Goal: Information Seeking & Learning: Learn about a topic

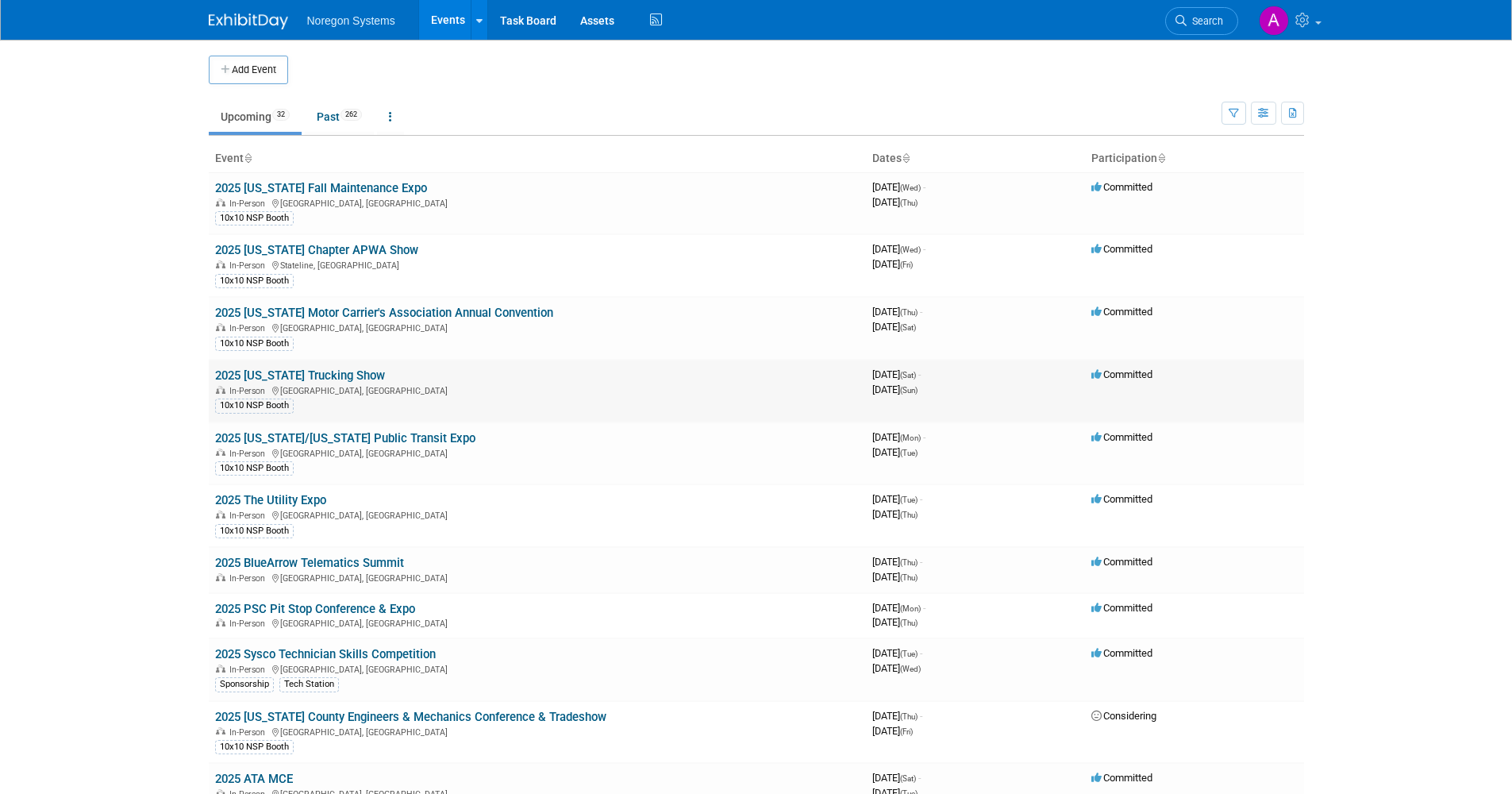
click at [343, 369] on link "2025 [US_STATE] Trucking Show" at bounding box center [300, 375] width 170 height 15
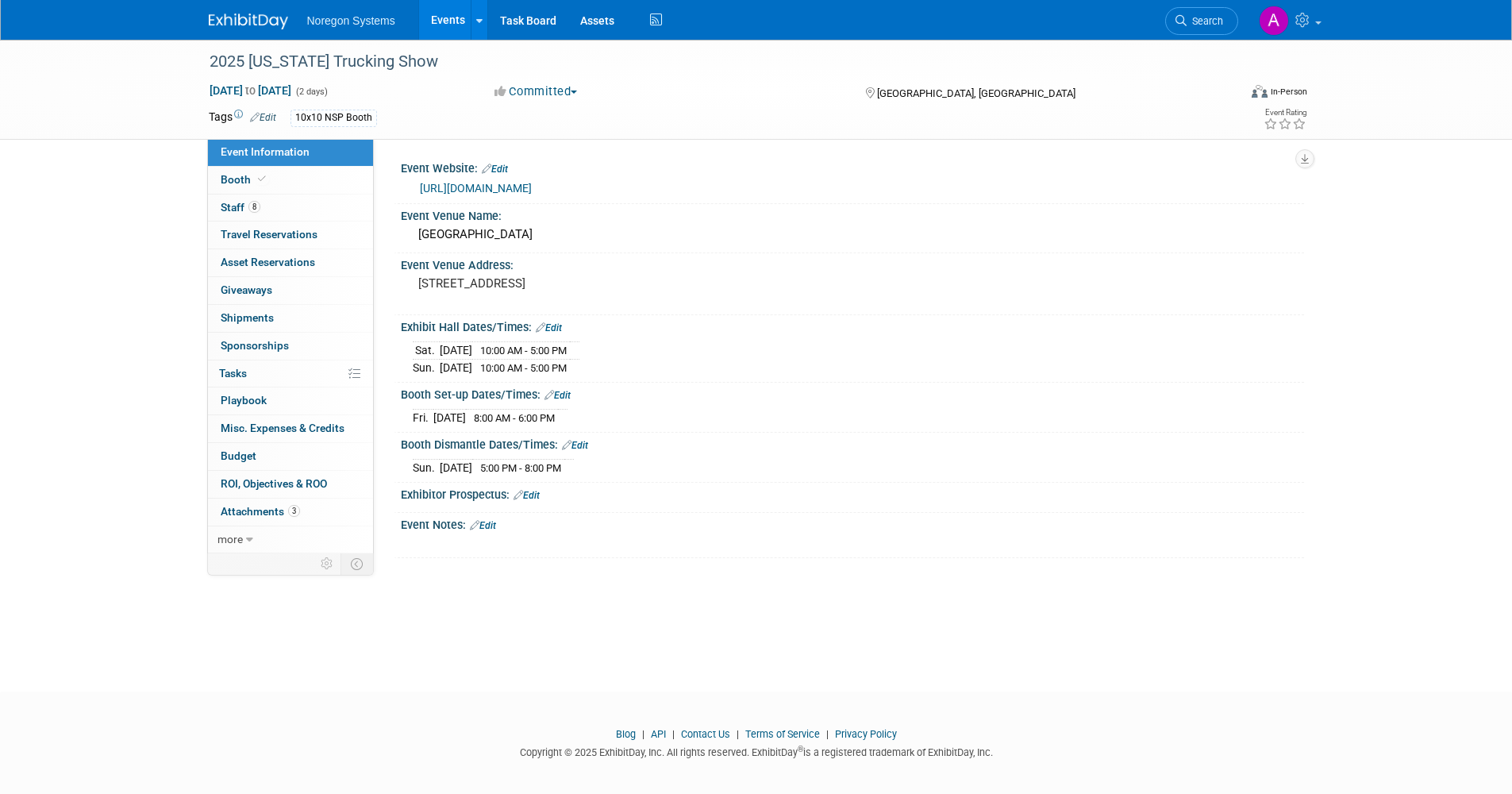
click at [532, 182] on link "https://californiatruckingshow.com/" at bounding box center [475, 188] width 111 height 13
click at [322, 183] on link "Booth" at bounding box center [290, 180] width 165 height 27
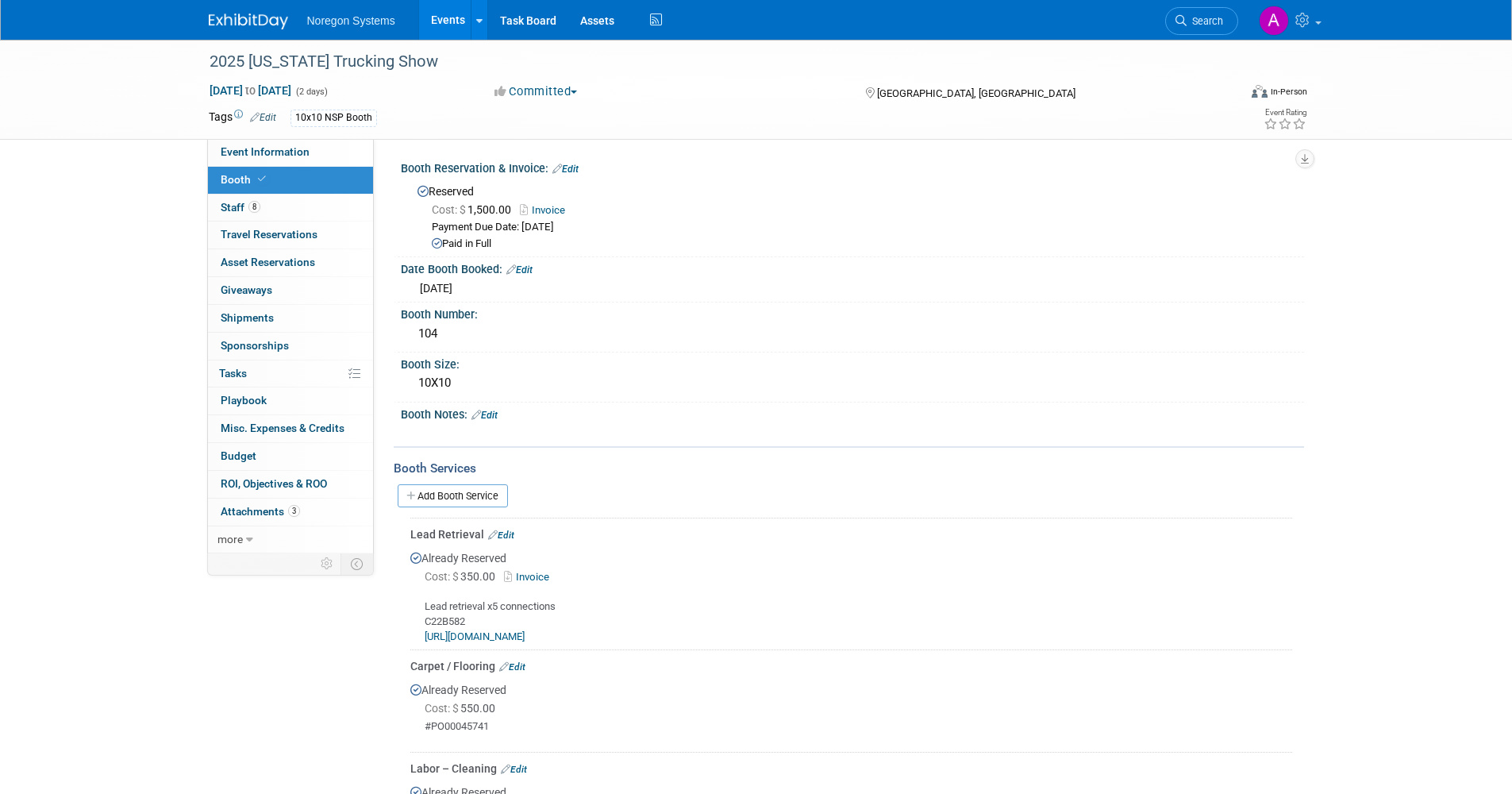
click at [455, 18] on link "Events" at bounding box center [448, 20] width 58 height 40
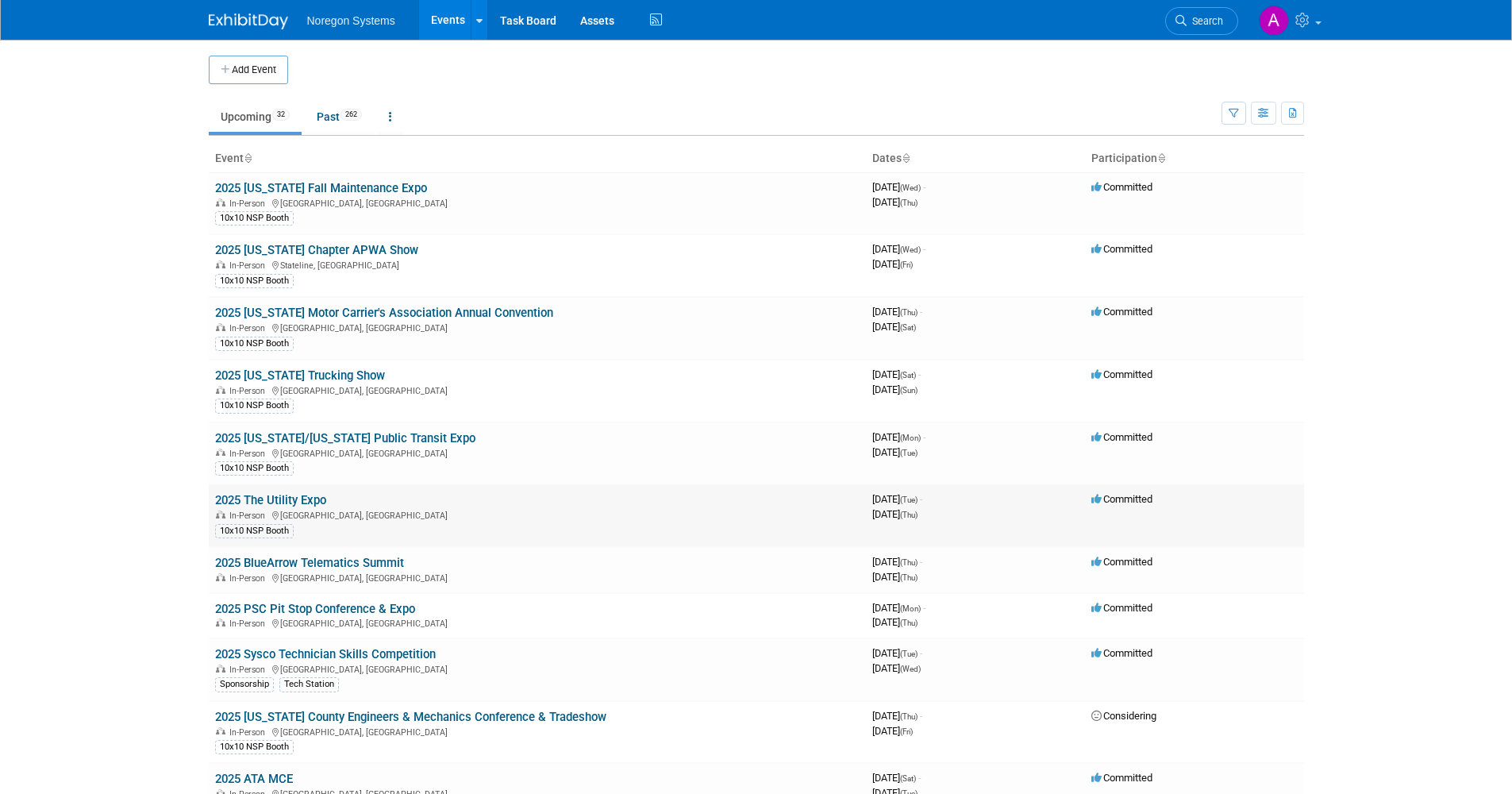
click at [303, 499] on link "2025 The Utility Expo" at bounding box center [271, 500] width 111 height 15
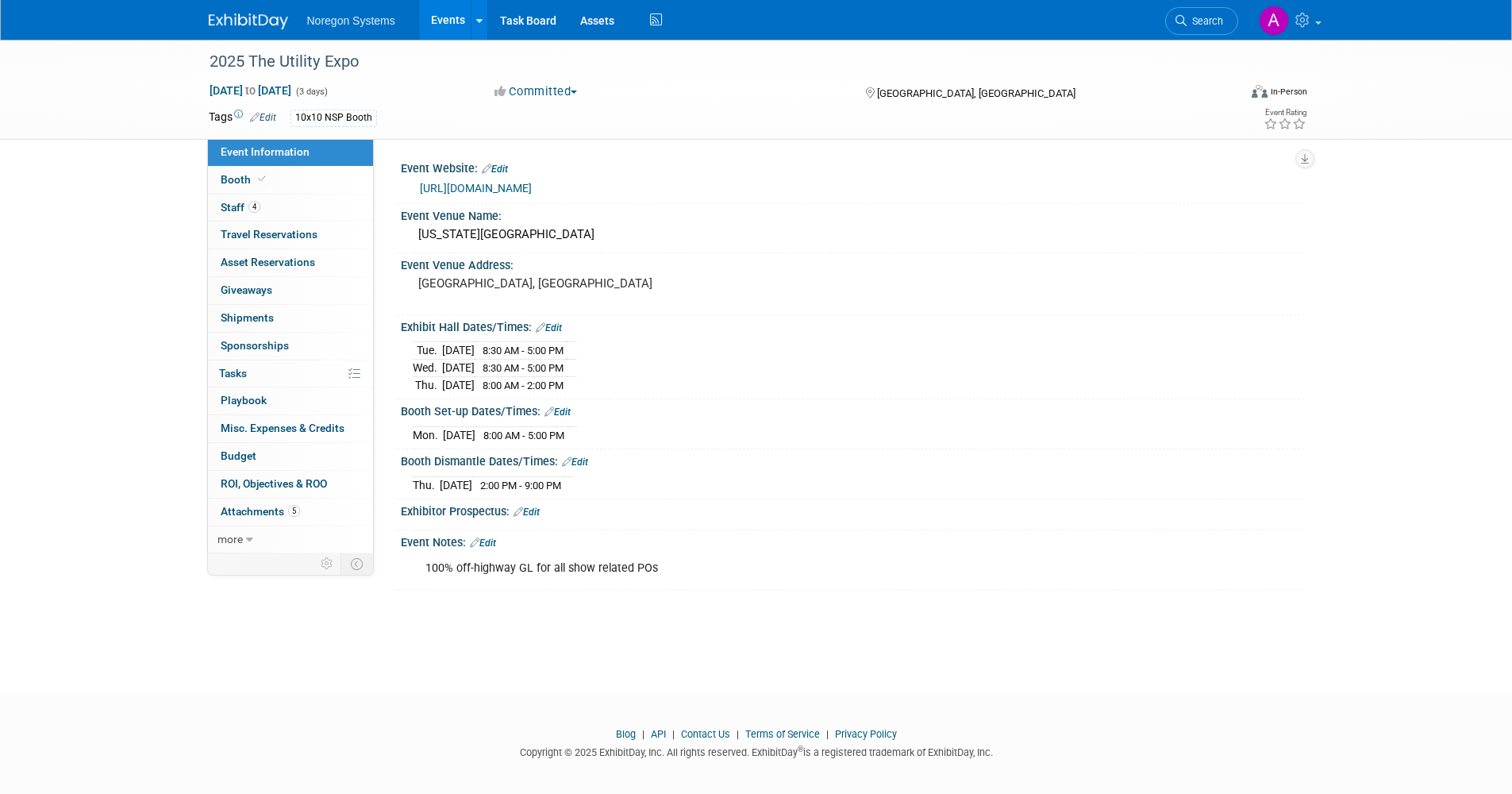
click at [532, 186] on link "https://www.theutilityexpo.com/?utm_source=GMB&utm_medium=Organic&utm_campaign=…" at bounding box center [475, 188] width 111 height 13
click at [281, 187] on link "Booth" at bounding box center [290, 180] width 165 height 27
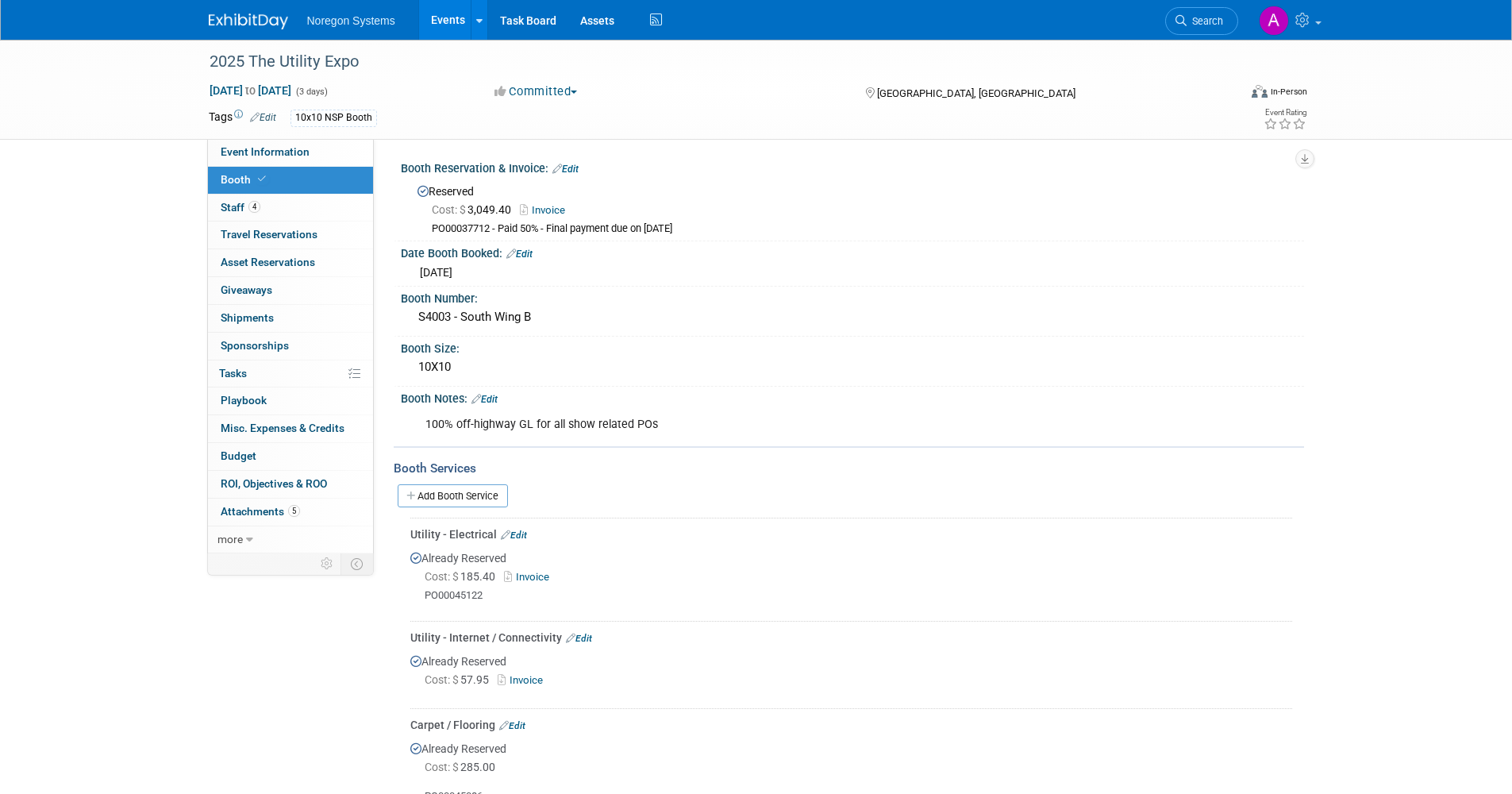
click at [447, 27] on link "Events" at bounding box center [448, 20] width 58 height 40
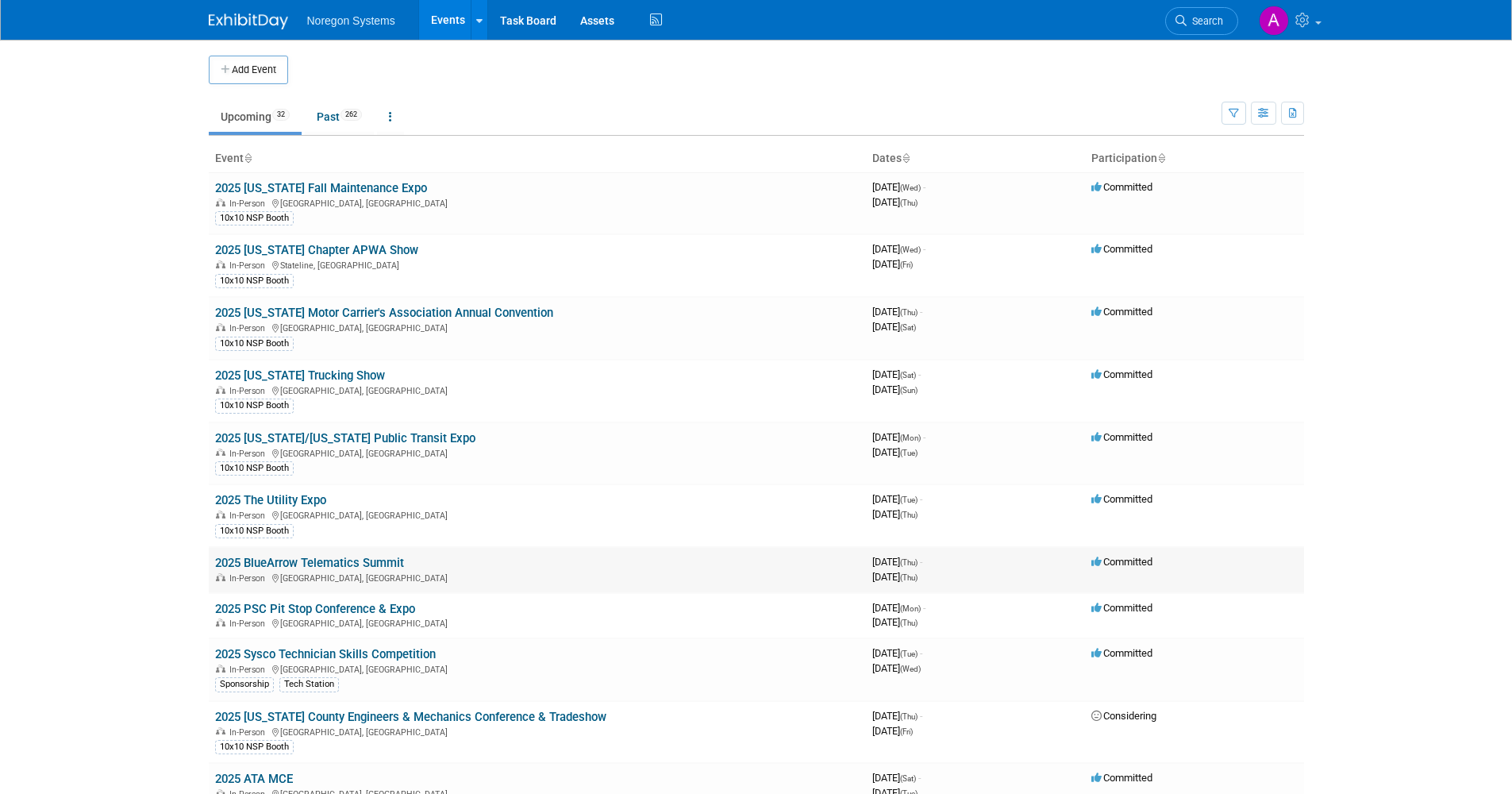
click at [375, 559] on link "2025 BlueArrow Telematics Summit" at bounding box center [309, 562] width 189 height 15
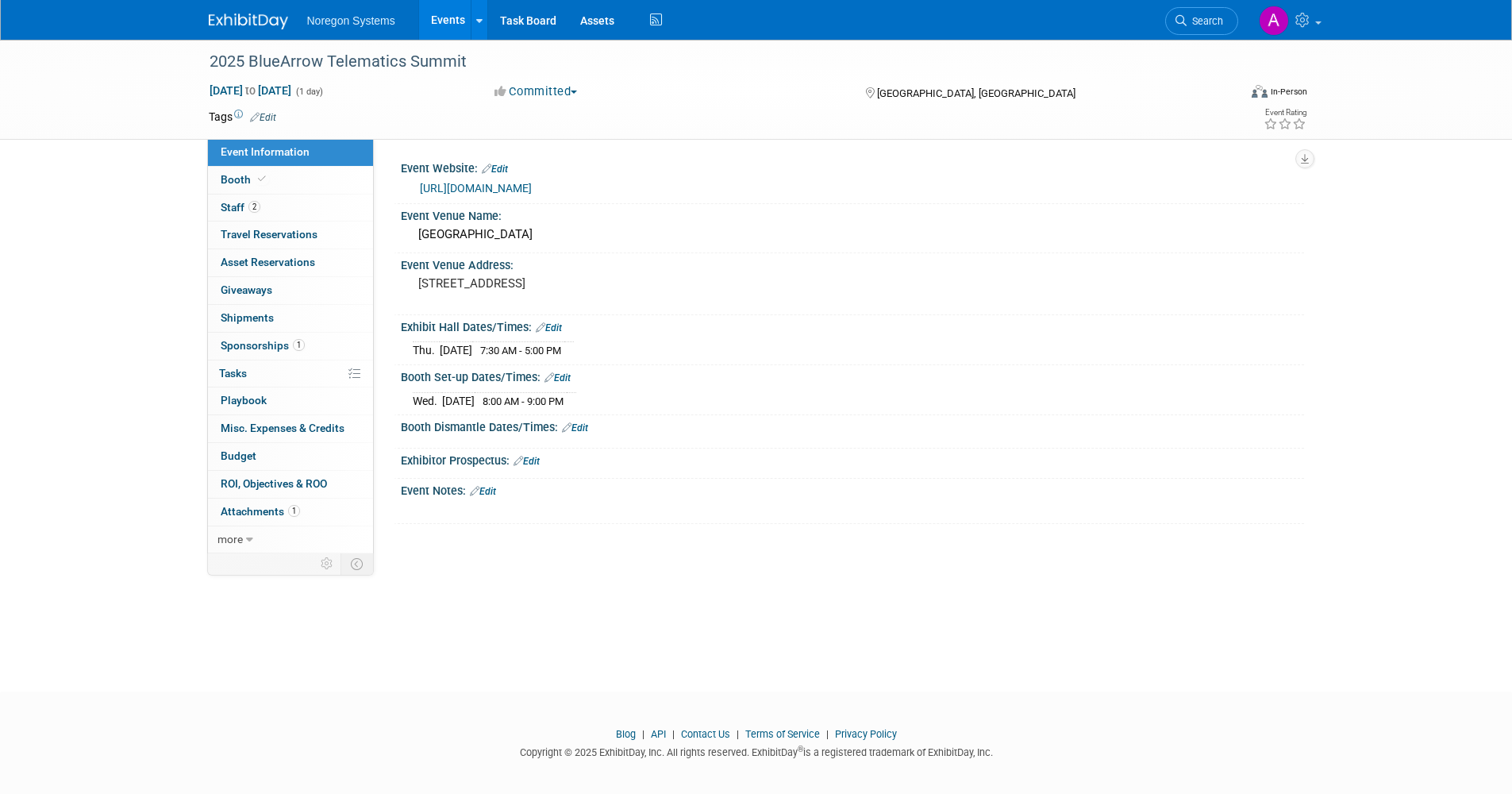
click at [532, 185] on link "https://bluearrowtelematics.com/summit-conference/" at bounding box center [475, 188] width 111 height 13
click at [260, 179] on icon at bounding box center [262, 179] width 8 height 9
